Goal: Find specific fact: Find specific fact

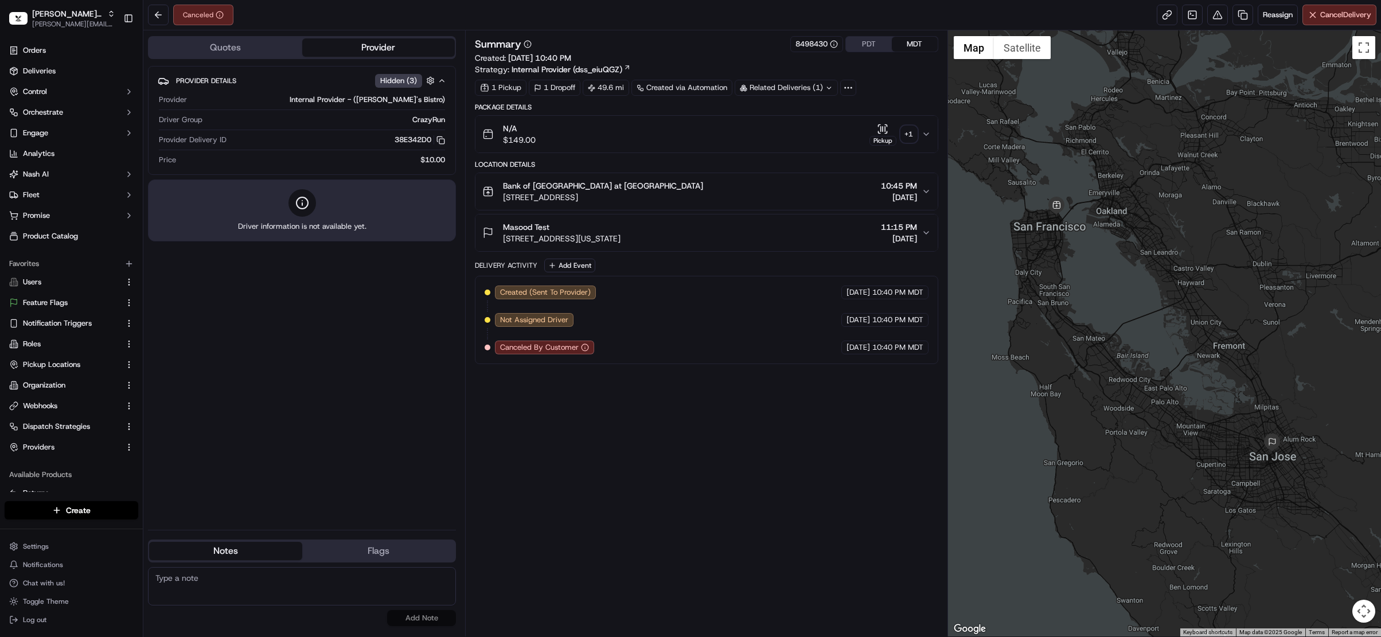
click at [729, 238] on div "Masood Test [STREET_ADDRESS][US_STATE] 11:15 PM [DATE]" at bounding box center [701, 232] width 439 height 23
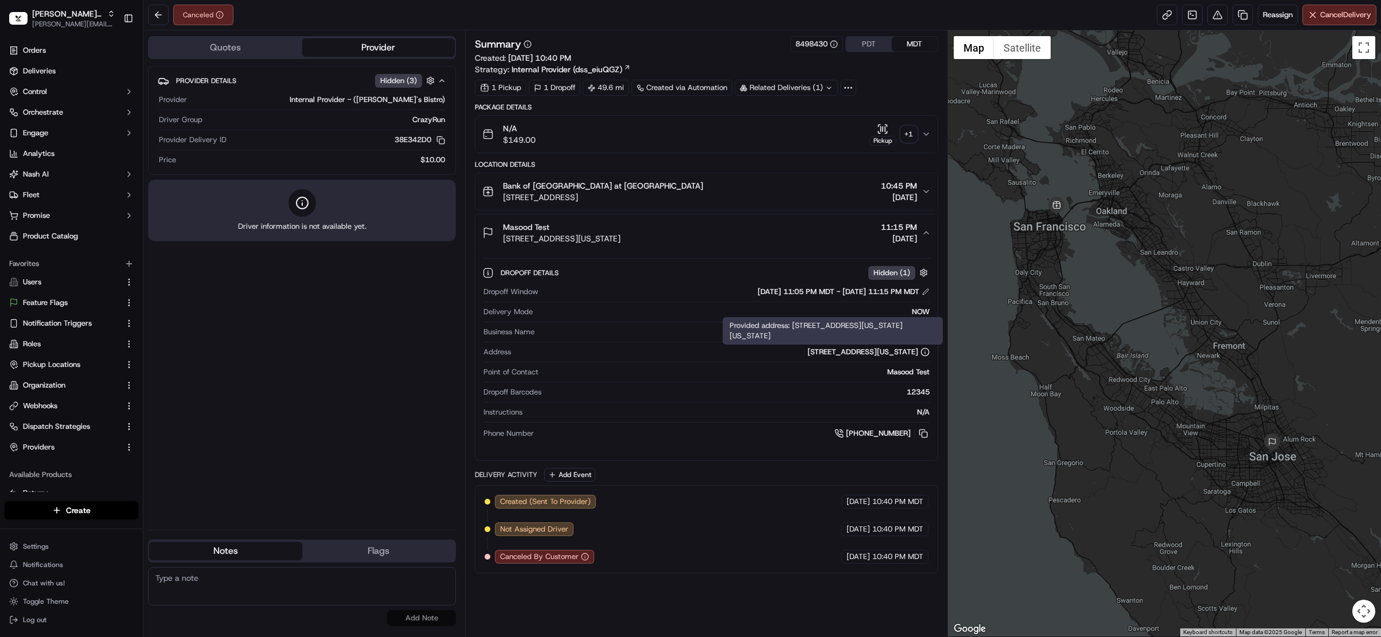
drag, startPoint x: 795, startPoint y: 325, endPoint x: 889, endPoint y: 324, distance: 94.7
click at [887, 324] on div "Provided address: [STREET_ADDRESS][US_STATE][US_STATE] Provided address: [STREE…" at bounding box center [833, 331] width 220 height 28
click at [882, 354] on div "[STREET_ADDRESS][US_STATE]" at bounding box center [869, 352] width 122 height 10
copy div "95112"
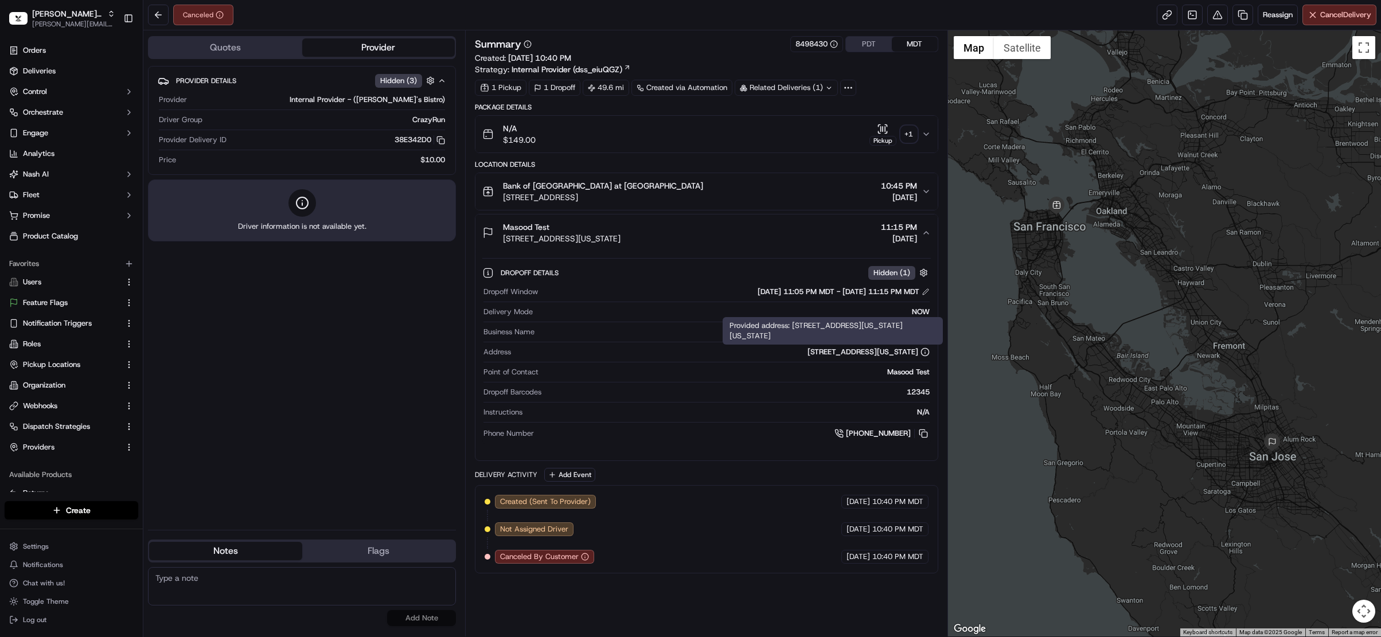
drag, startPoint x: 831, startPoint y: 338, endPoint x: 793, endPoint y: 326, distance: 39.7
click at [793, 326] on div "Provided address: [STREET_ADDRESS][US_STATE][US_STATE] Provided address: [STREE…" at bounding box center [833, 331] width 220 height 28
copy div "[STREET_ADDRESS][US_STATE][US_STATE]"
